Goal: Check status

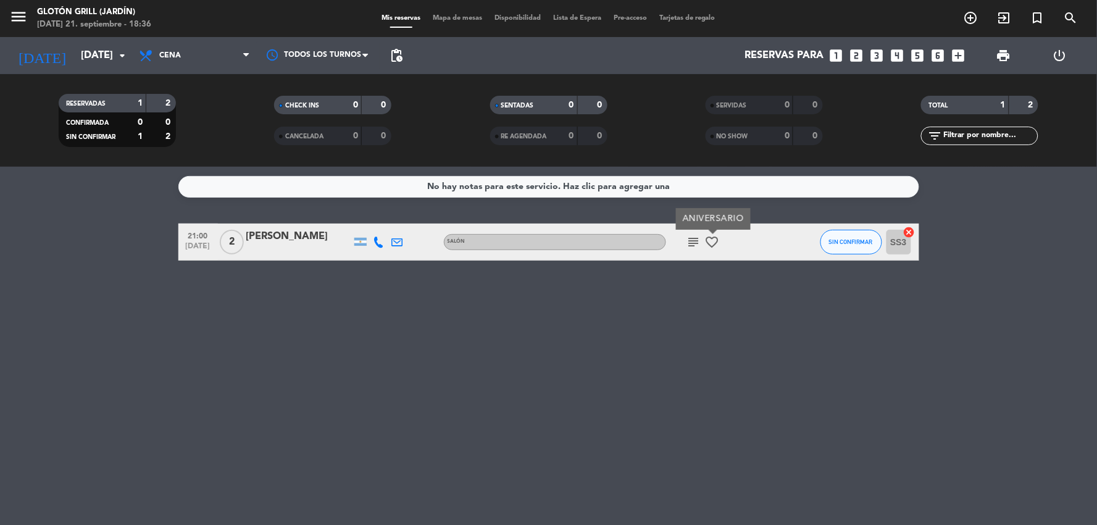
click at [686, 246] on icon "subject" at bounding box center [693, 242] width 15 height 15
click at [667, 352] on div "No hay notas para este servicio. Haz clic para agregar una 21:00 [DATE] 2 [PERS…" at bounding box center [548, 346] width 1097 height 358
click at [159, 56] on span "Cena" at bounding box center [170, 55] width 22 height 9
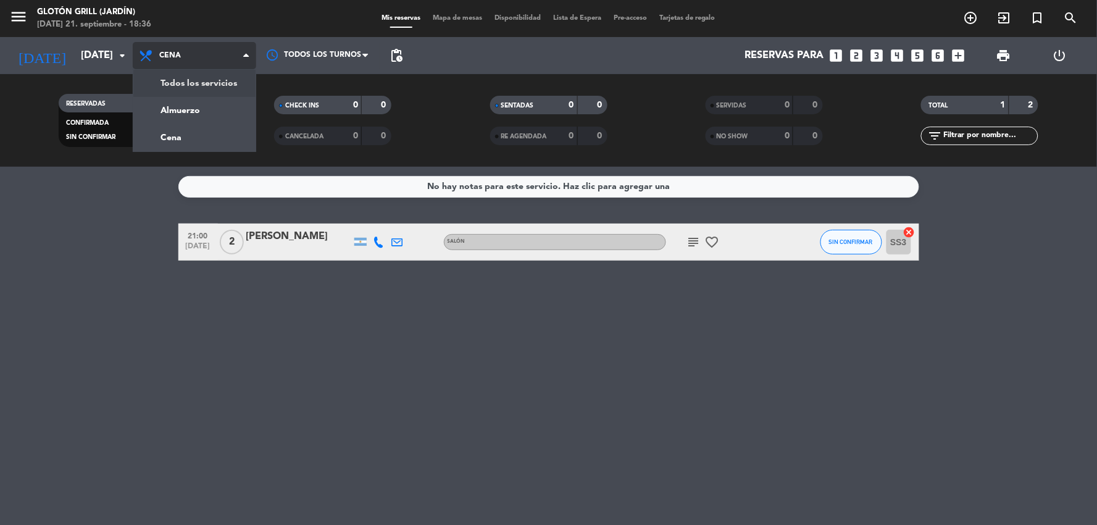
click at [173, 83] on div "menu Glotón Grill (Jardín) [DATE] 21. septiembre - 18:36 Mis reservas Mapa de m…" at bounding box center [548, 83] width 1097 height 167
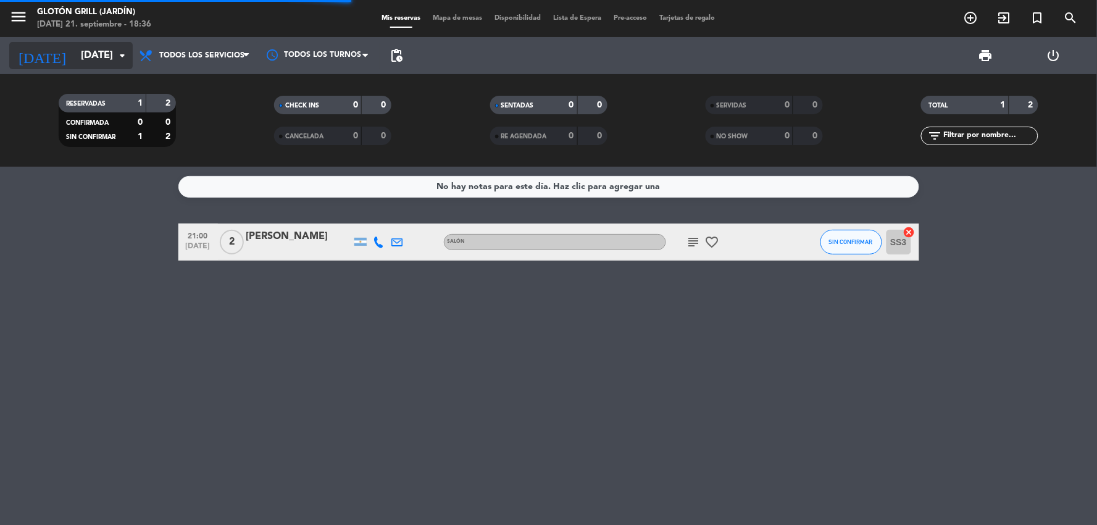
click at [103, 51] on input "[DATE]" at bounding box center [140, 56] width 131 height 24
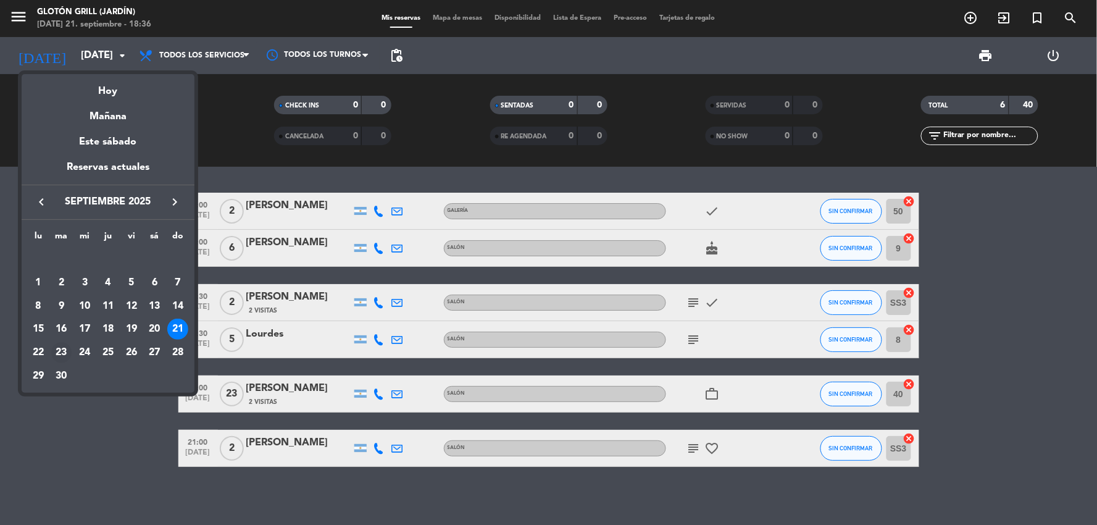
click at [59, 349] on div "23" at bounding box center [61, 352] width 21 height 21
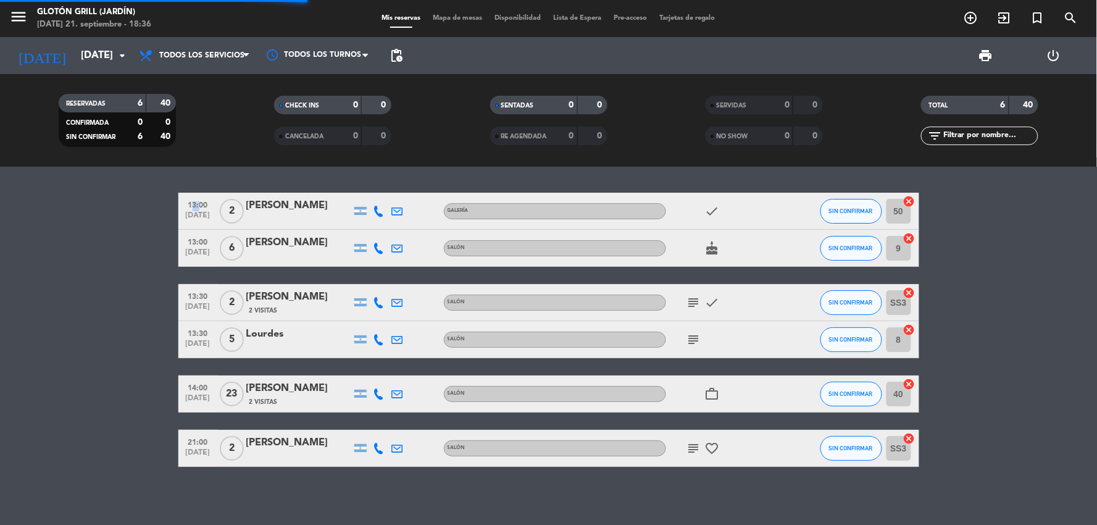
click at [58, 347] on bookings-row "13:00 [DATE] 2 [PERSON_NAME] Galería check SIN CONFIRMAR 50 cancel 13:00 [DATE]…" at bounding box center [548, 330] width 1097 height 274
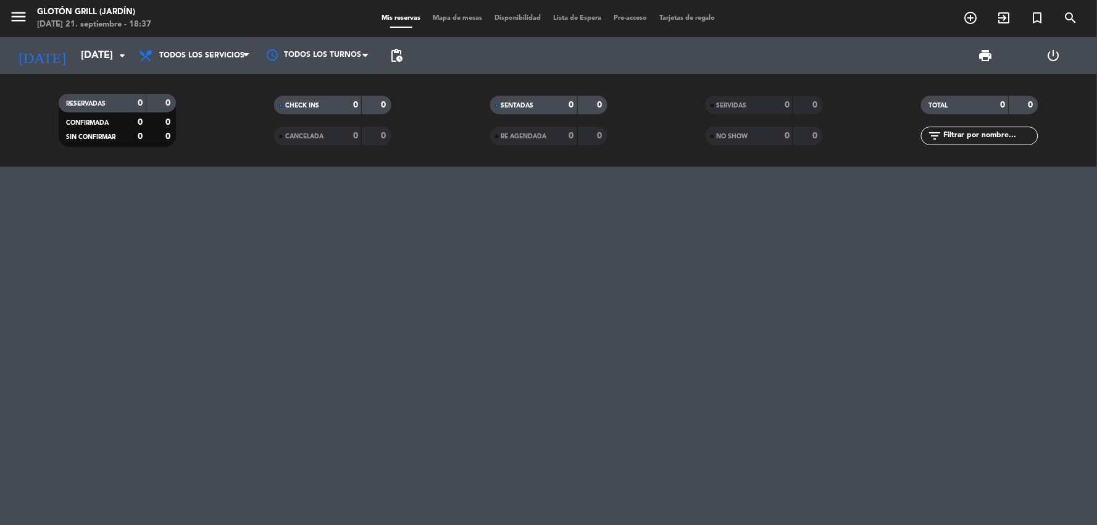
click at [175, 367] on div at bounding box center [548, 346] width 1097 height 358
click at [104, 65] on input "[DATE]" at bounding box center [140, 56] width 131 height 24
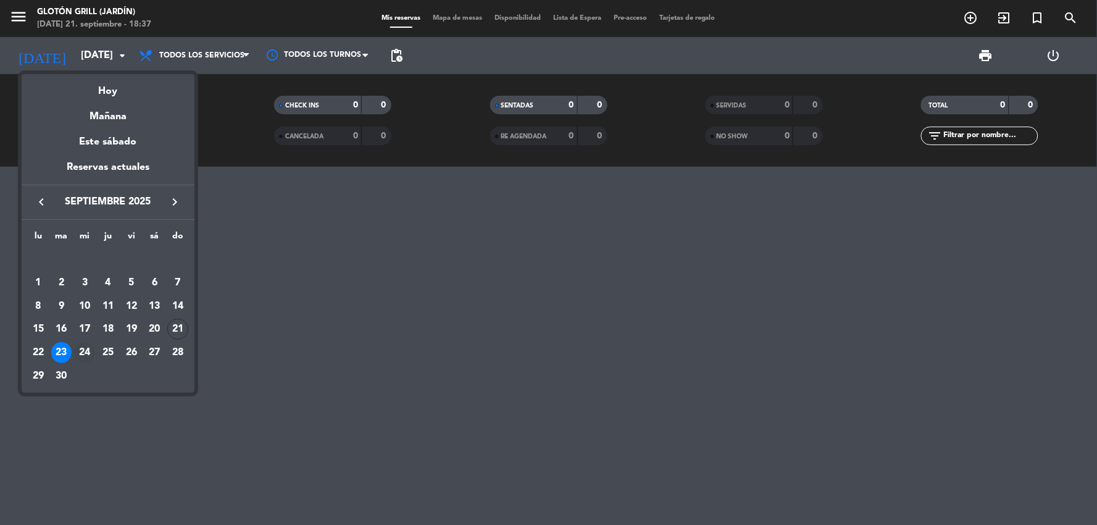
click at [86, 351] on div "24" at bounding box center [84, 352] width 21 height 21
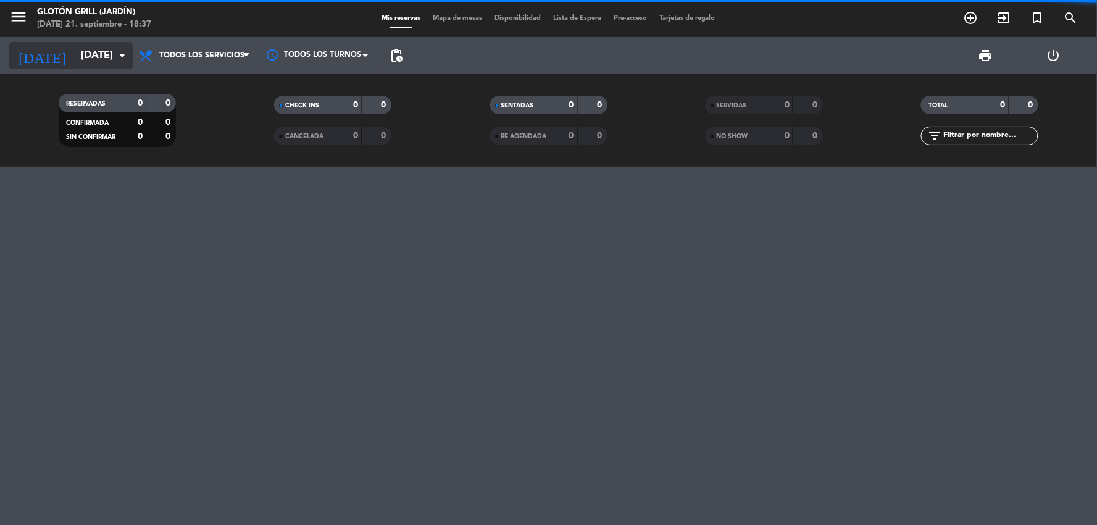
click at [94, 59] on input "[DATE]" at bounding box center [140, 56] width 131 height 24
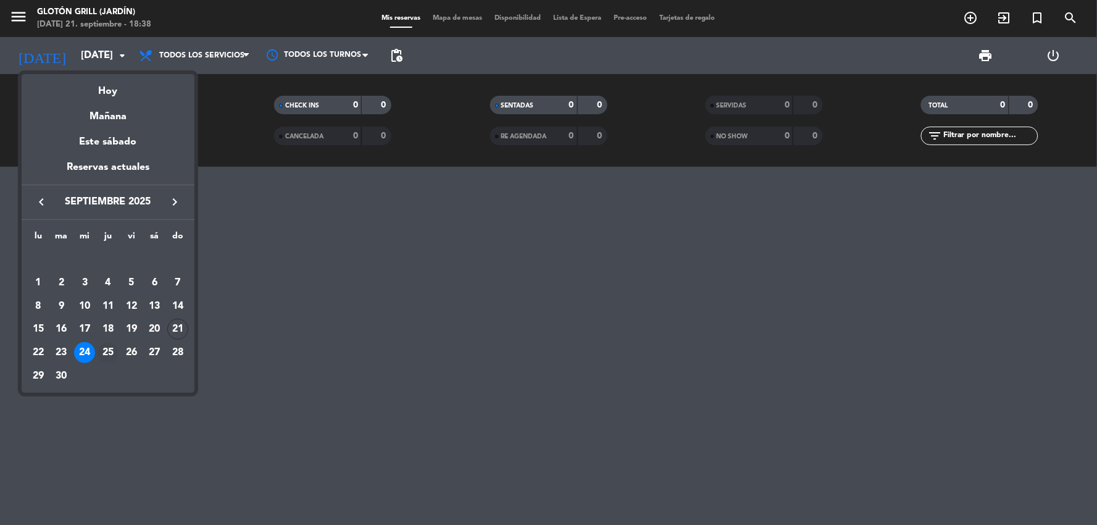
click at [111, 349] on div "25" at bounding box center [108, 352] width 21 height 21
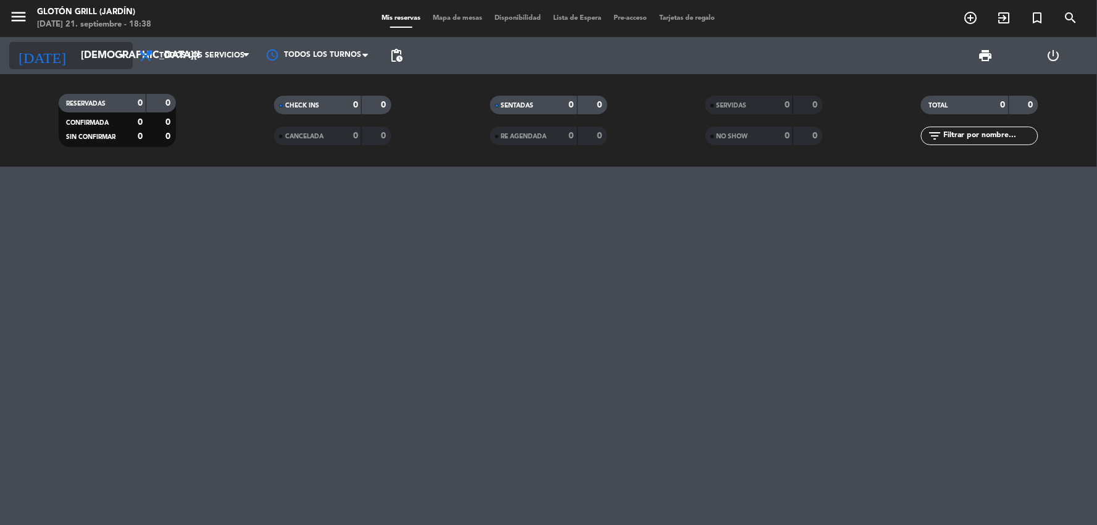
click at [87, 56] on input "[DEMOGRAPHIC_DATA][DATE]" at bounding box center [140, 56] width 131 height 24
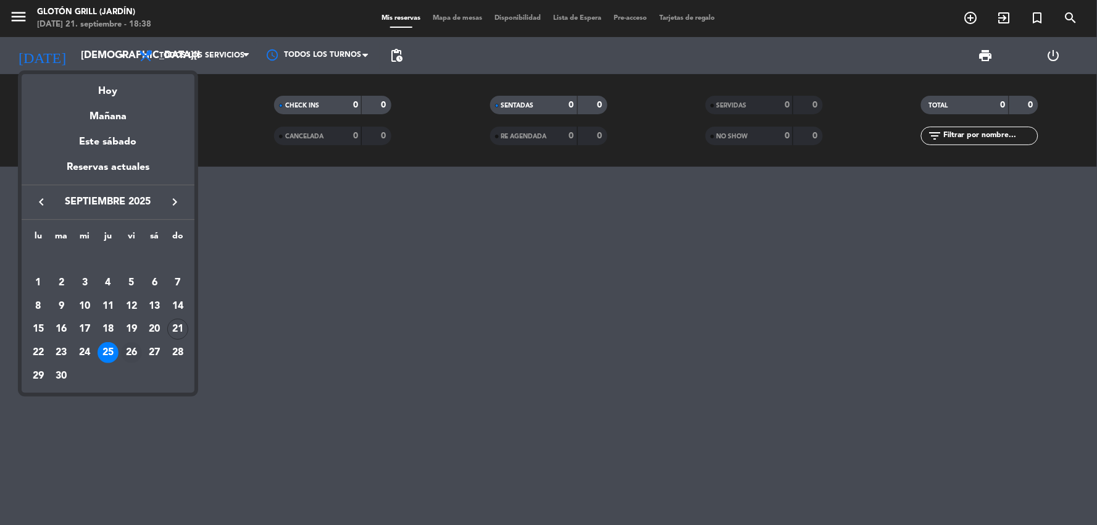
click at [134, 351] on div "26" at bounding box center [131, 352] width 21 height 21
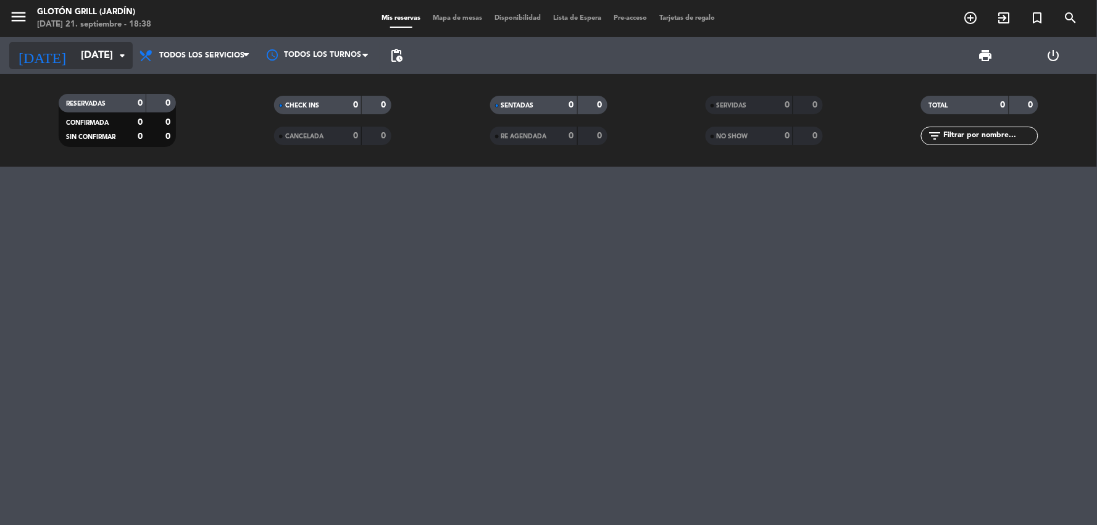
click at [101, 62] on input "[DATE]" at bounding box center [140, 56] width 131 height 24
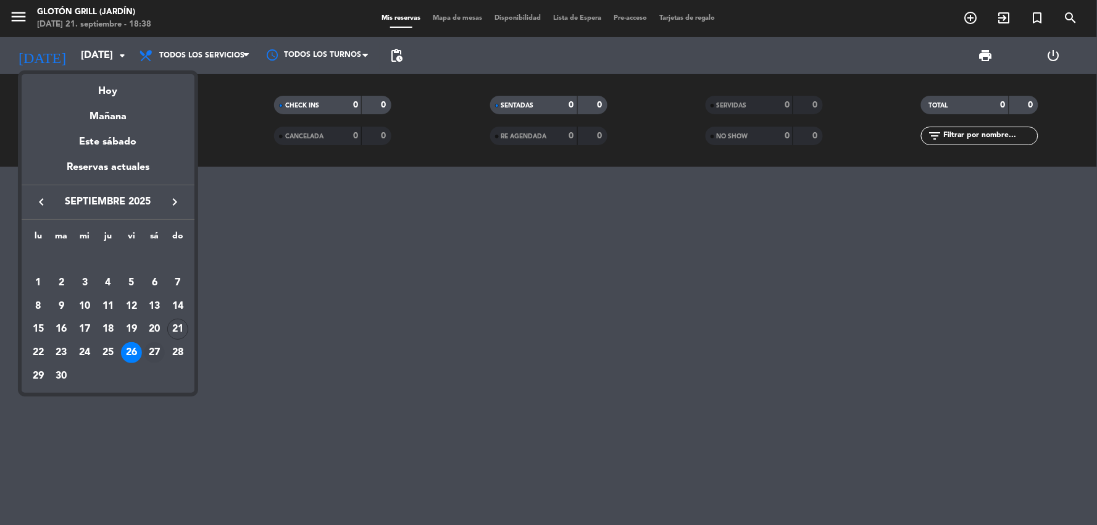
click at [157, 355] on div "27" at bounding box center [154, 352] width 21 height 21
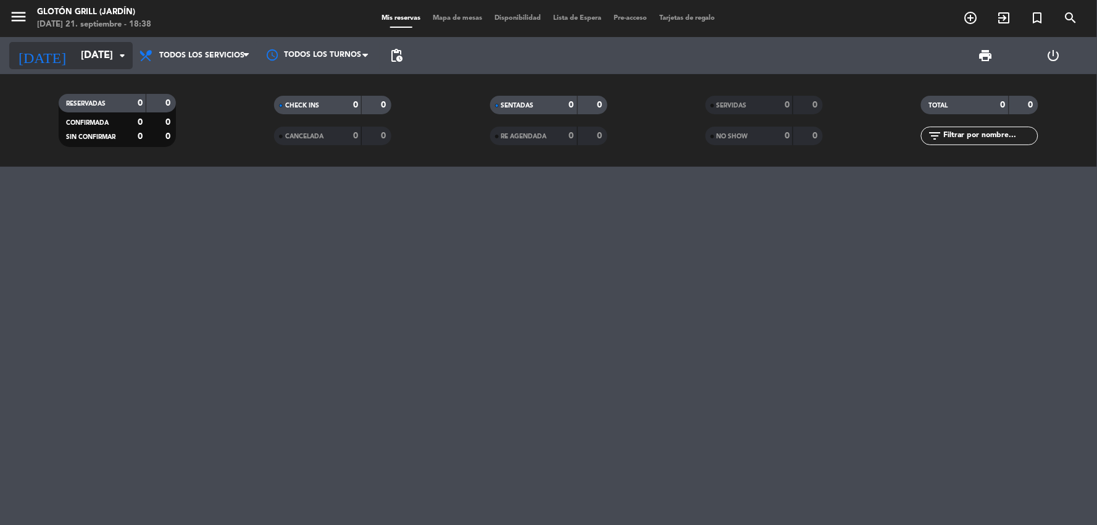
click at [79, 54] on input "[DATE]" at bounding box center [140, 56] width 131 height 24
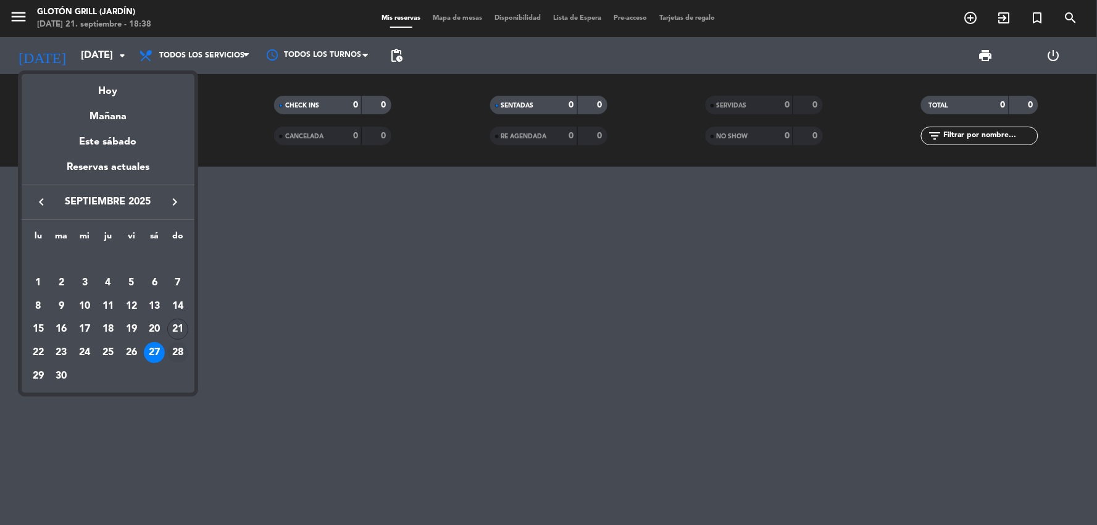
click at [183, 354] on div "28" at bounding box center [177, 352] width 21 height 21
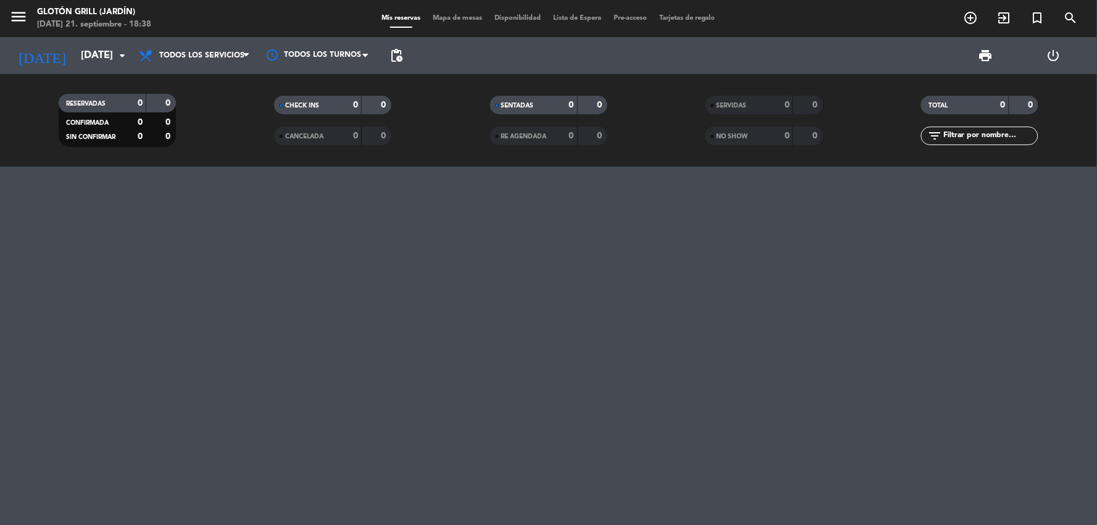
type input "[DATE]"
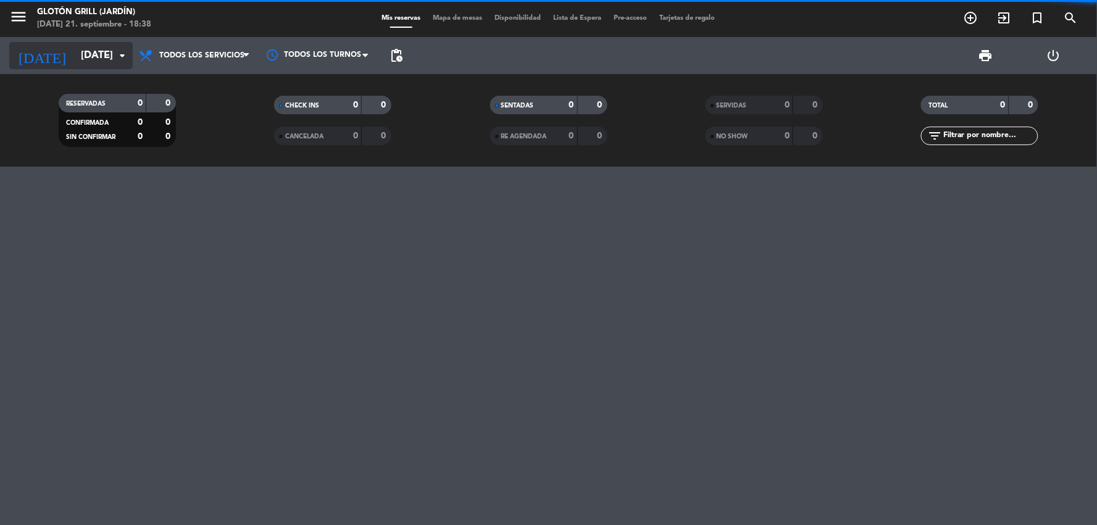
click at [112, 54] on input "[DATE]" at bounding box center [140, 56] width 131 height 24
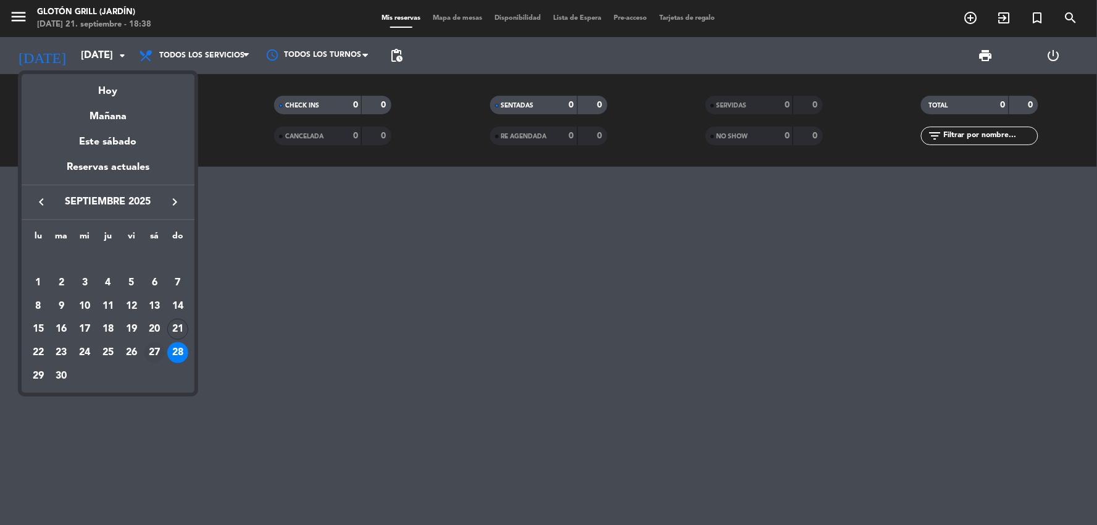
click at [159, 355] on div "27" at bounding box center [154, 352] width 21 height 21
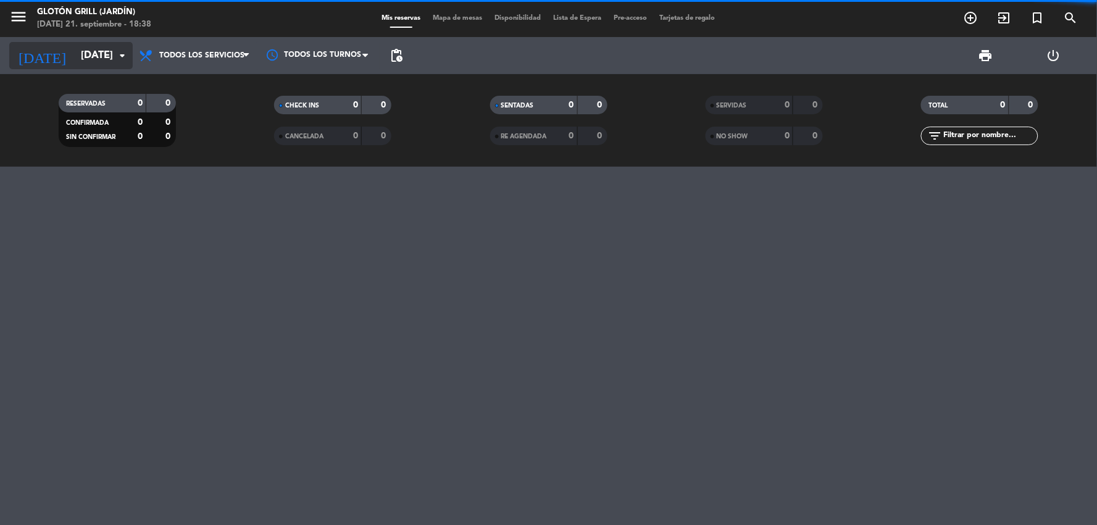
click at [75, 56] on input "[DATE]" at bounding box center [140, 56] width 131 height 24
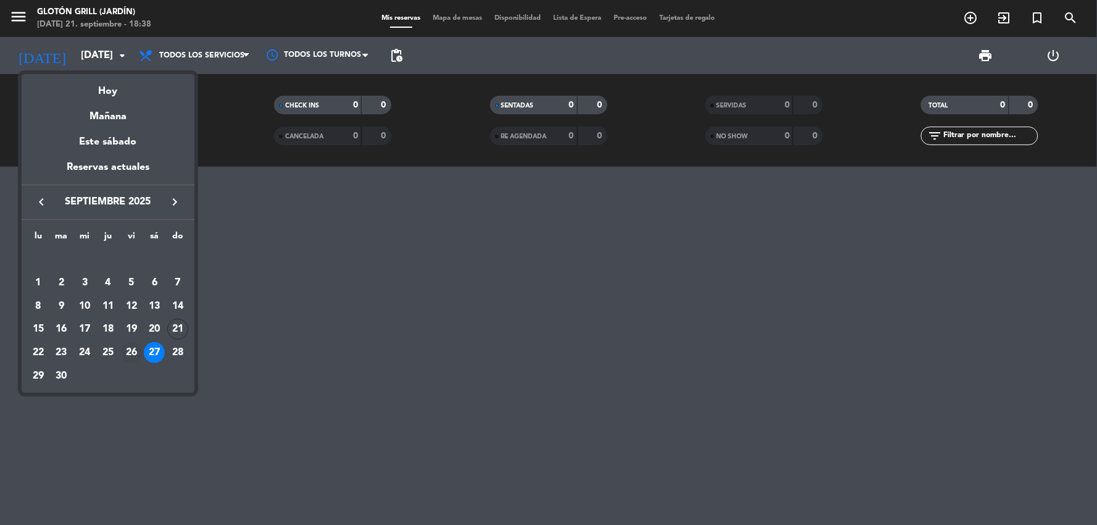
click at [127, 350] on div "26" at bounding box center [131, 352] width 21 height 21
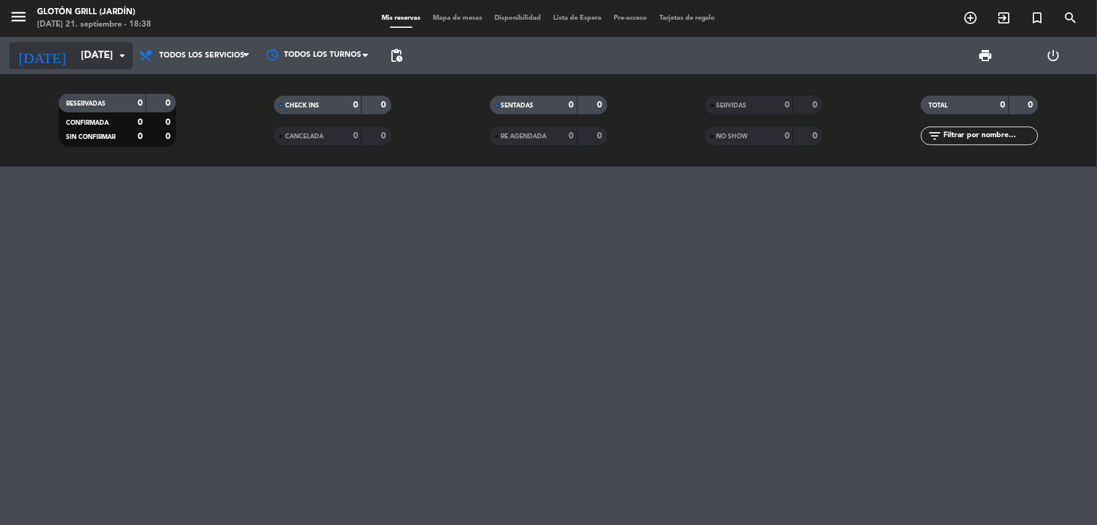
click at [75, 53] on input "[DATE]" at bounding box center [140, 56] width 131 height 24
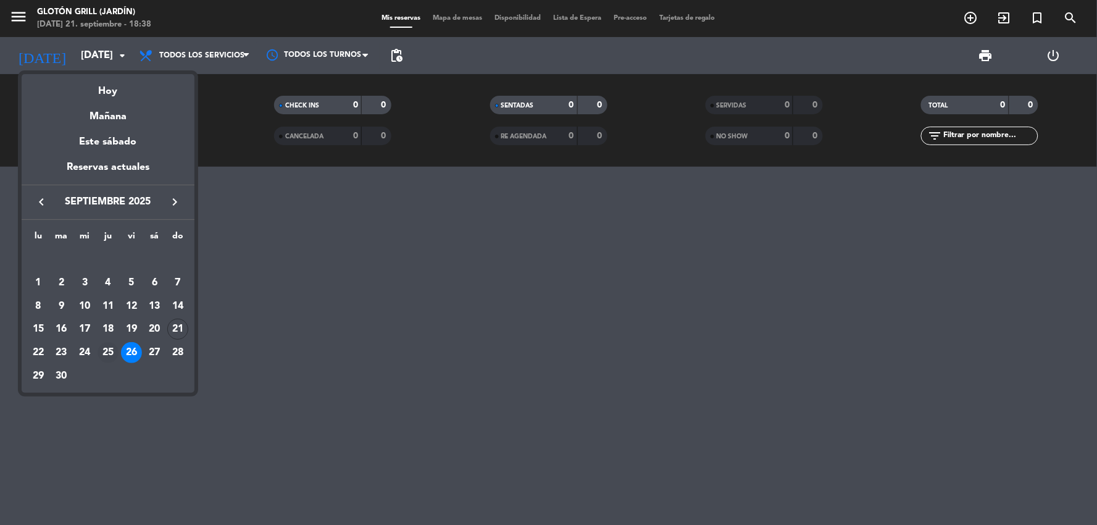
click at [107, 351] on div "25" at bounding box center [108, 352] width 21 height 21
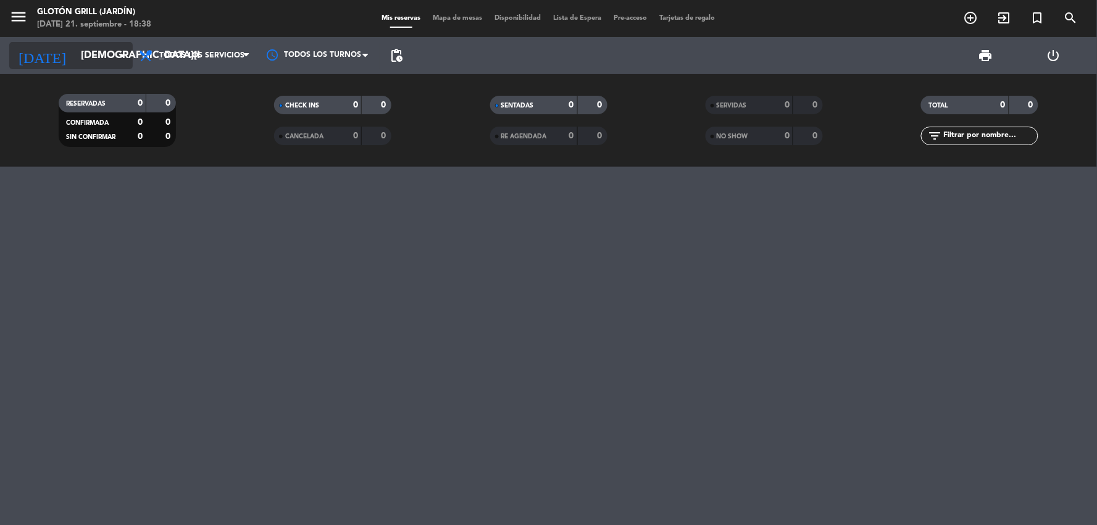
click at [83, 59] on input "[DEMOGRAPHIC_DATA][DATE]" at bounding box center [140, 56] width 131 height 24
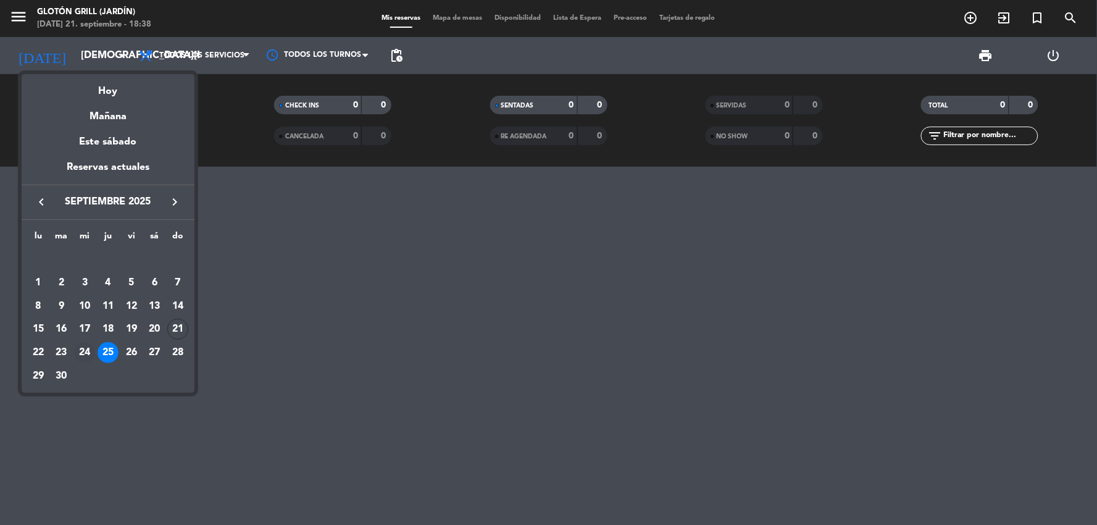
click at [85, 351] on div "24" at bounding box center [84, 352] width 21 height 21
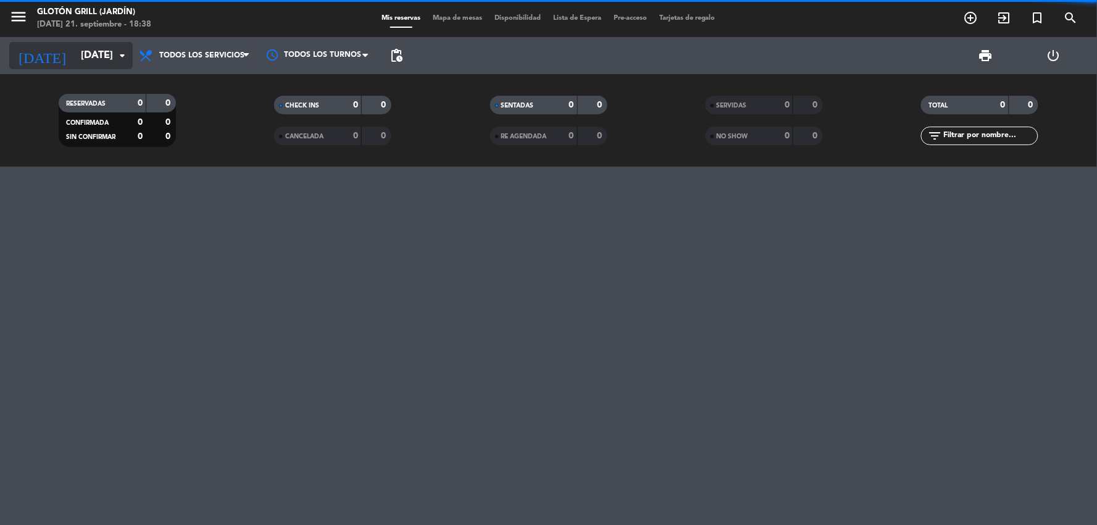
click at [79, 63] on input "[DATE]" at bounding box center [140, 56] width 131 height 24
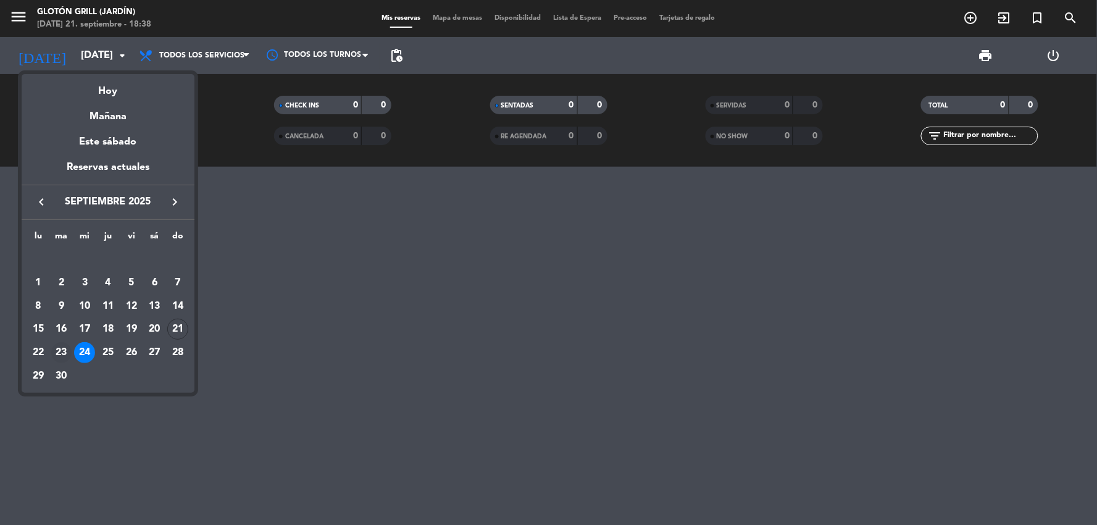
click at [59, 350] on div "23" at bounding box center [61, 352] width 21 height 21
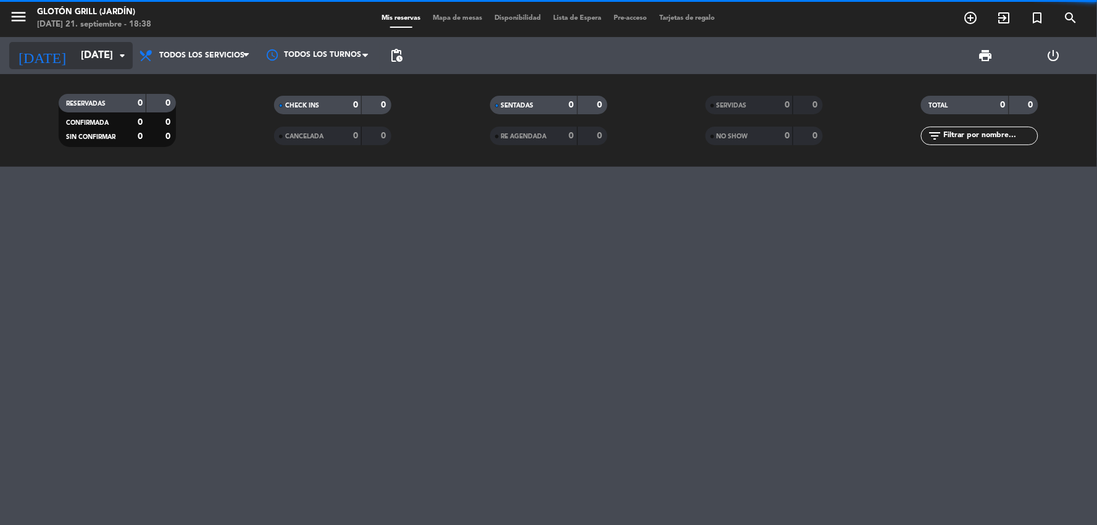
click at [88, 59] on input "[DATE]" at bounding box center [140, 56] width 131 height 24
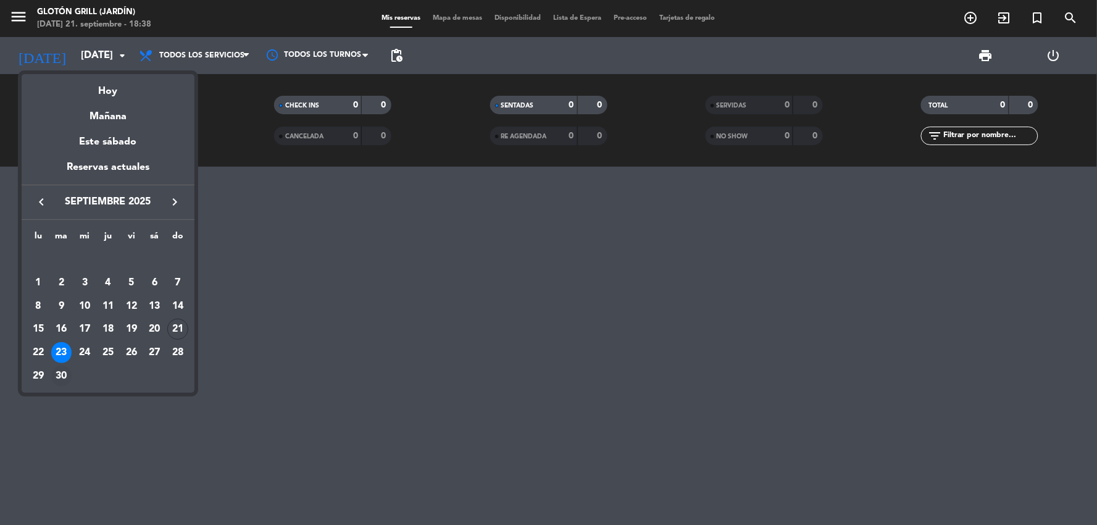
click at [59, 373] on div "30" at bounding box center [61, 375] width 21 height 21
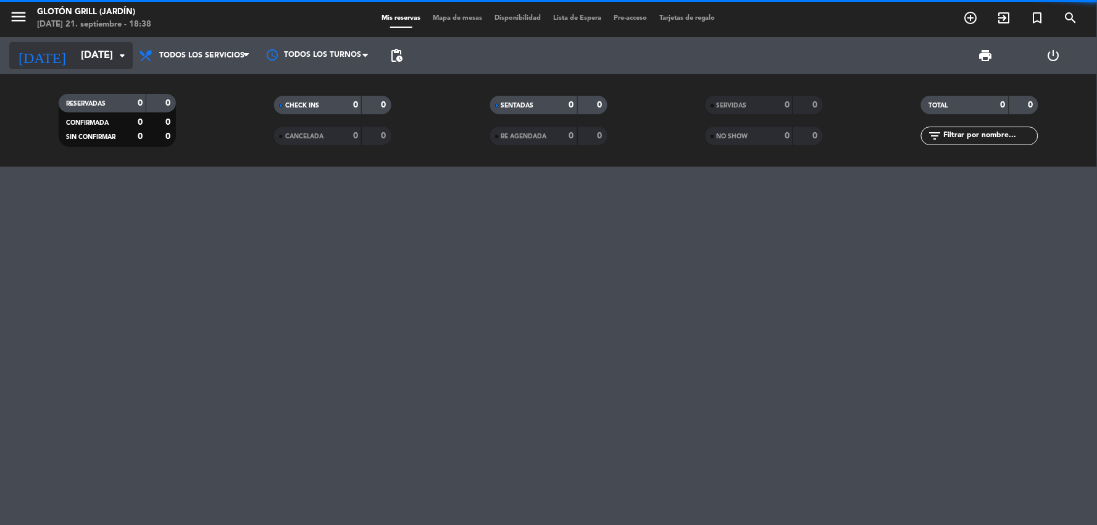
click at [99, 52] on input "[DATE]" at bounding box center [140, 56] width 131 height 24
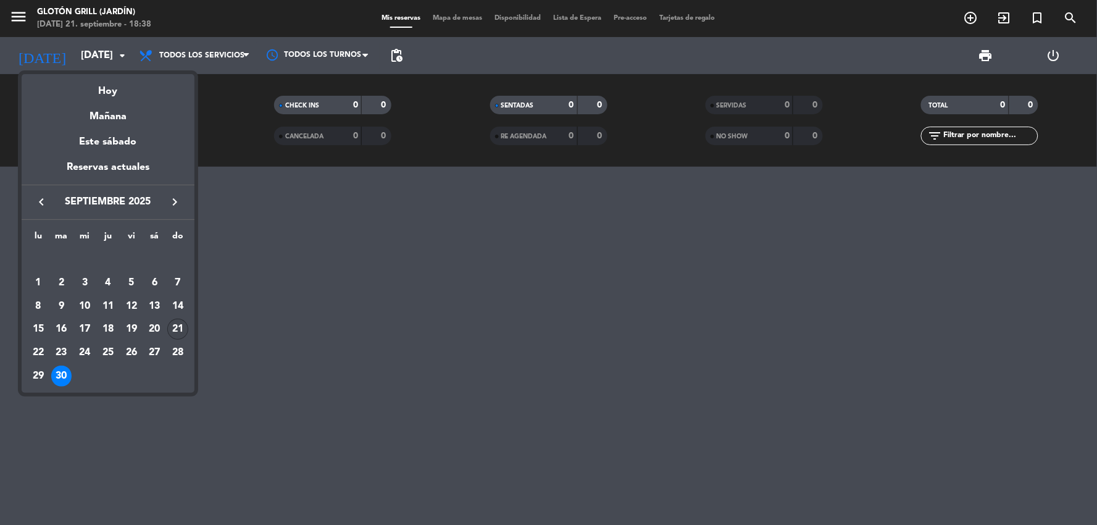
click at [175, 330] on div "21" at bounding box center [177, 328] width 21 height 21
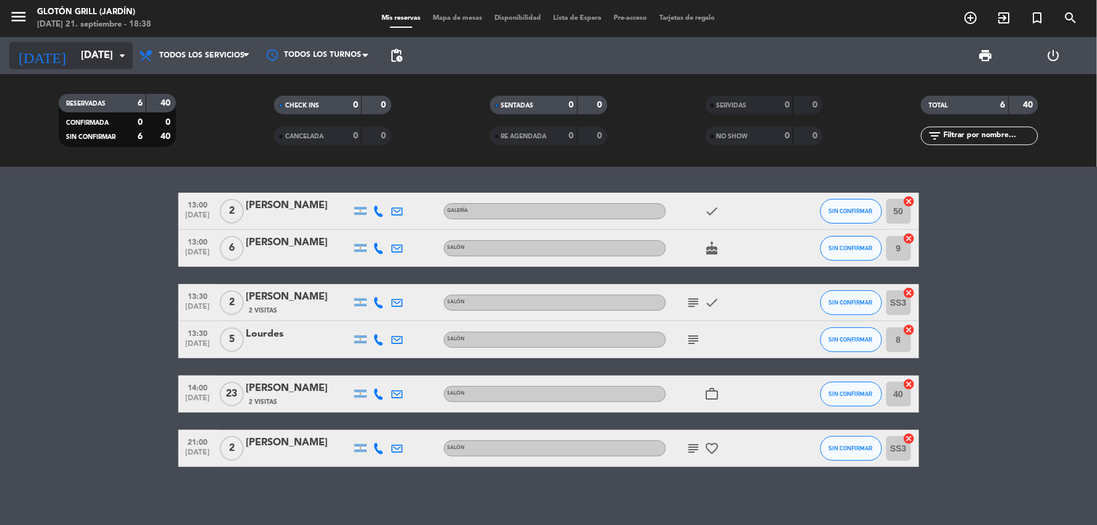
click at [108, 48] on input "[DATE]" at bounding box center [140, 56] width 131 height 24
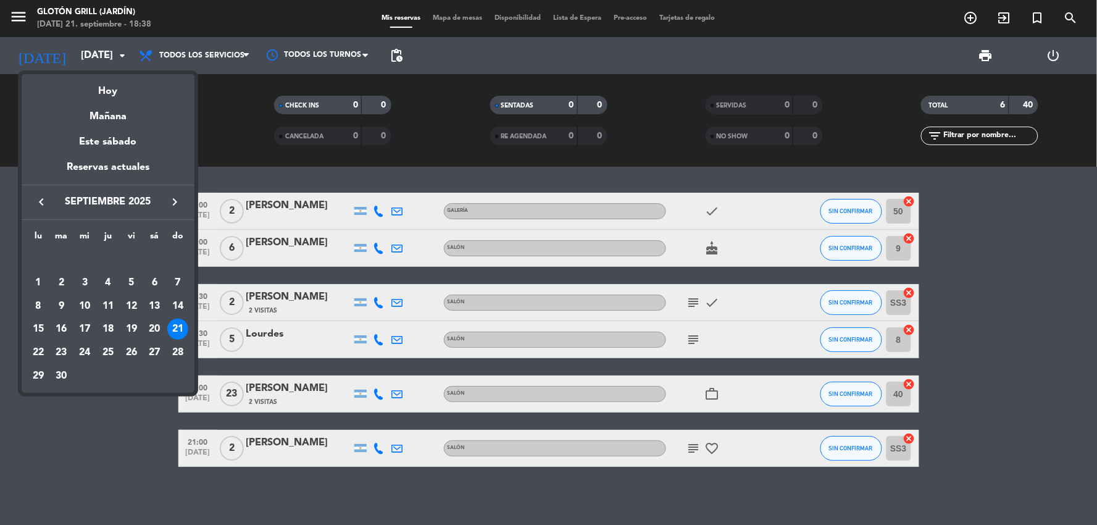
click at [180, 201] on icon "keyboard_arrow_right" at bounding box center [174, 201] width 15 height 15
click at [180, 330] on div "19" at bounding box center [177, 328] width 21 height 21
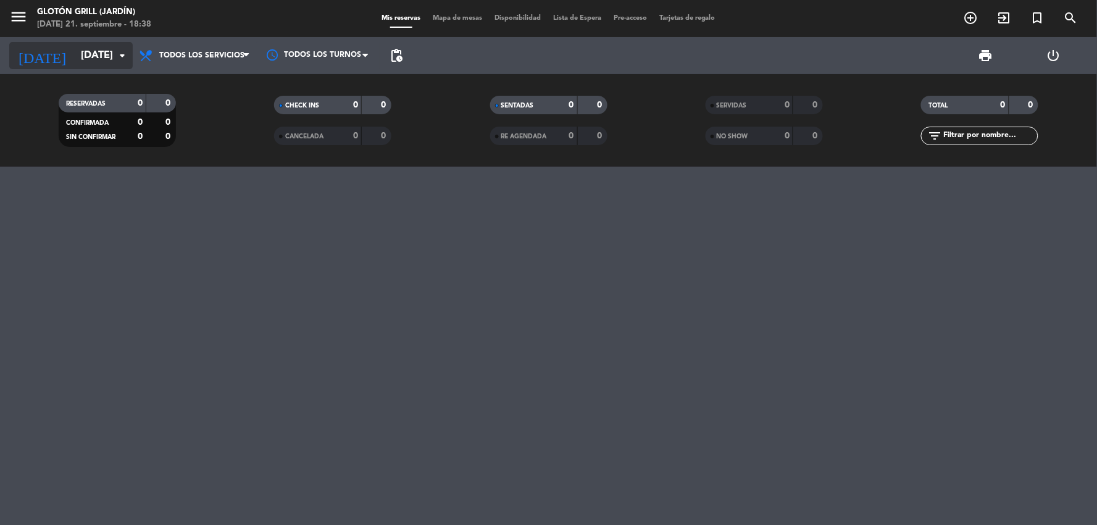
click at [94, 58] on input "[DATE]" at bounding box center [140, 56] width 131 height 24
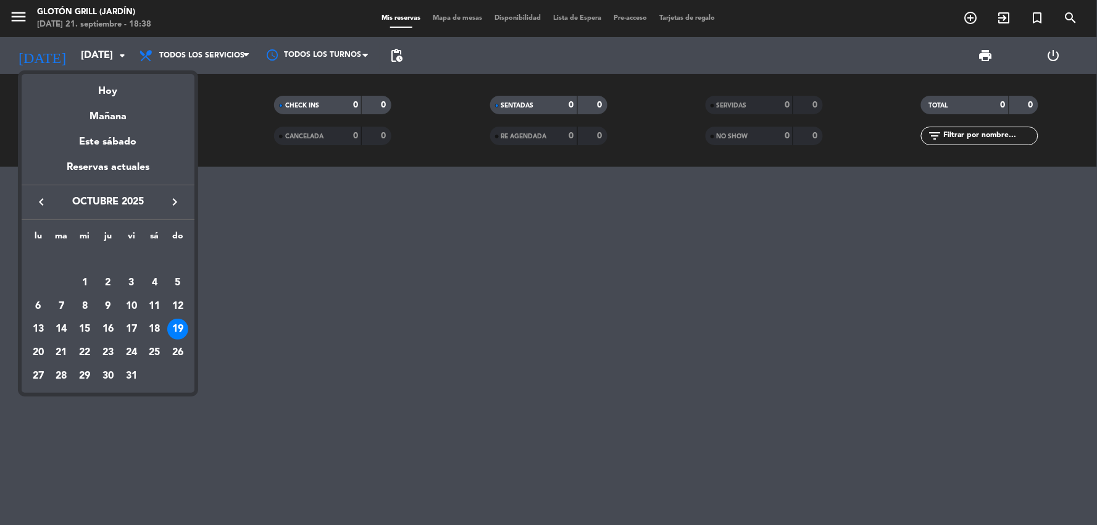
click at [46, 206] on icon "keyboard_arrow_left" at bounding box center [41, 201] width 15 height 15
click at [173, 330] on div "21" at bounding box center [177, 328] width 21 height 21
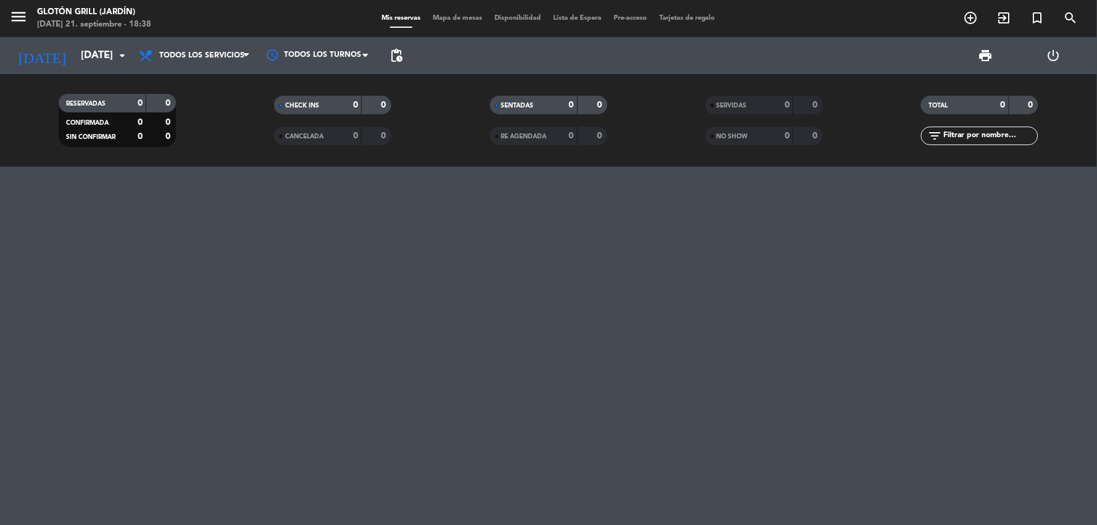
type input "[DATE]"
